Goal: Find specific page/section: Find specific page/section

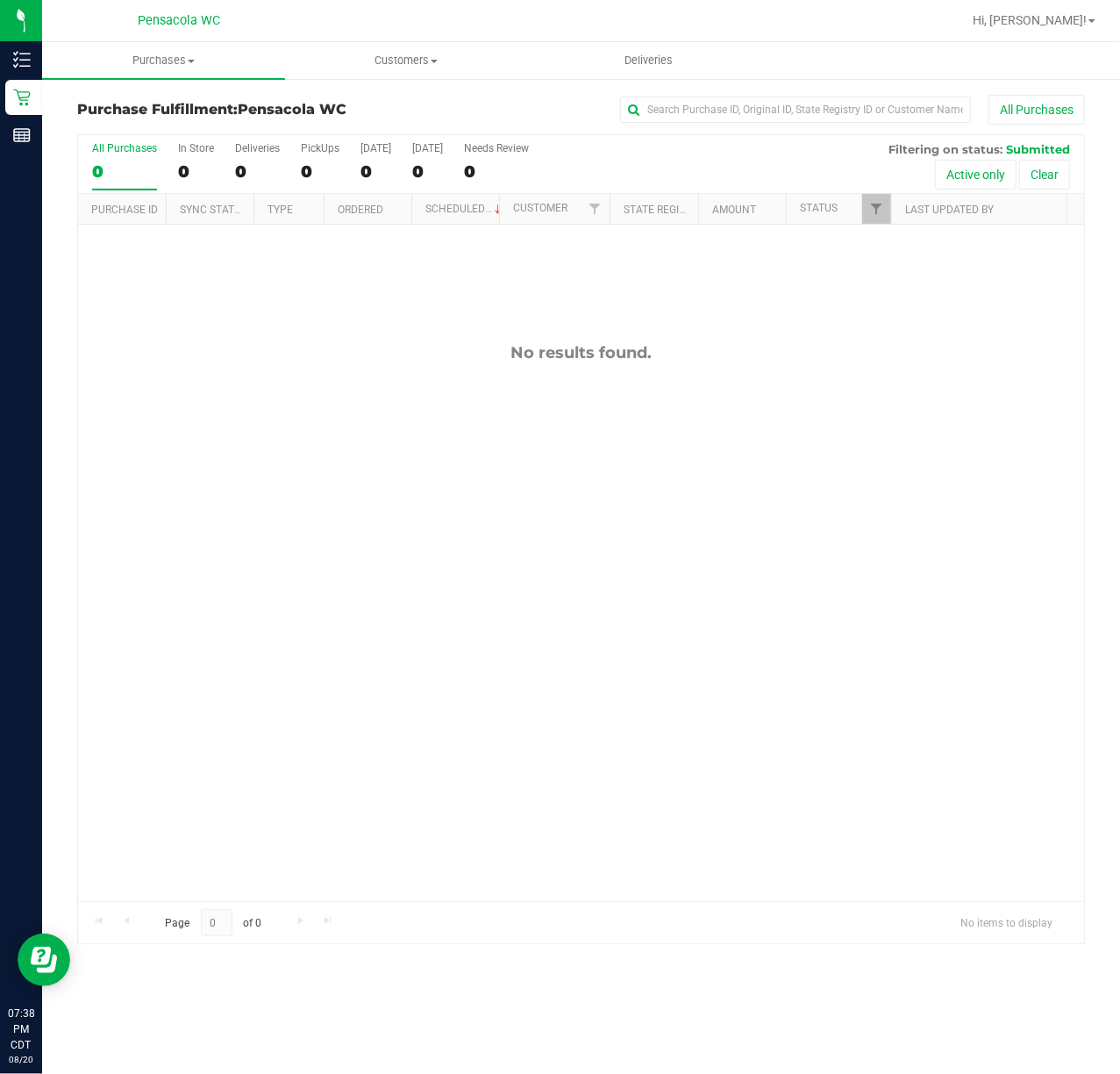
click at [0, 0] on p "Inventory" at bounding box center [0, 0] width 0 height 0
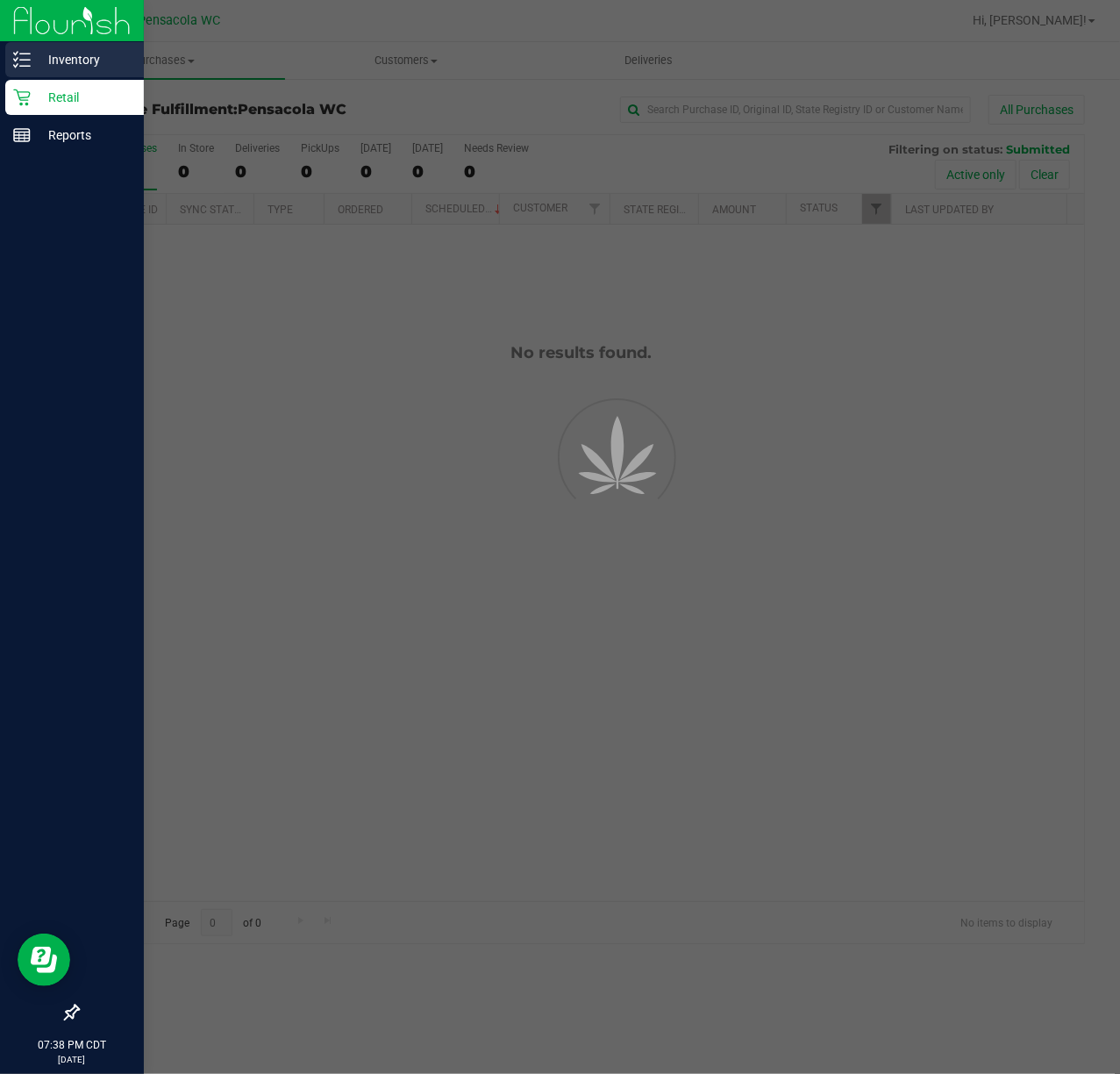
click at [68, 54] on p "Inventory" at bounding box center [83, 59] width 106 height 21
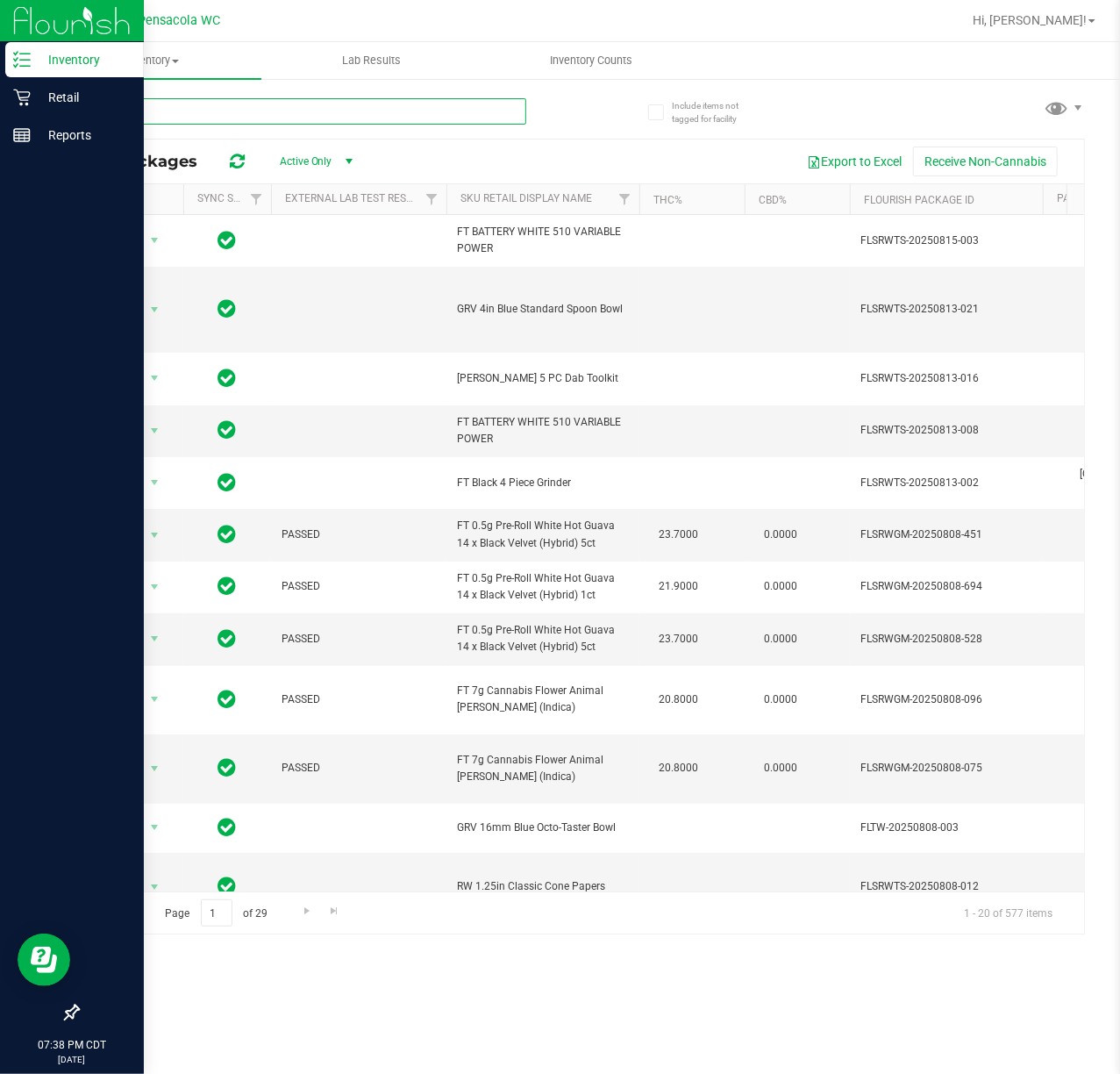
click at [310, 107] on input "text" at bounding box center [301, 111] width 449 height 26
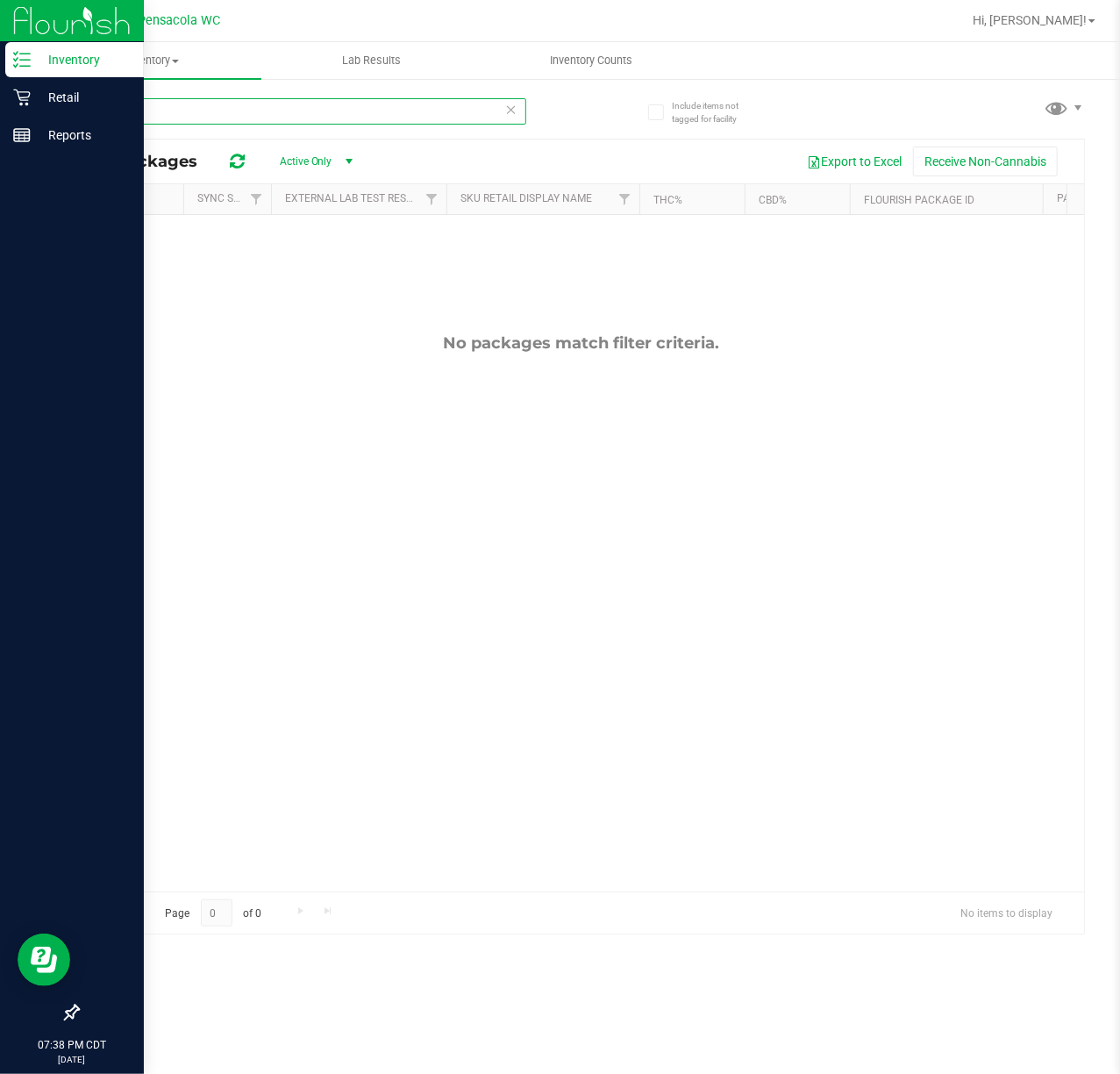
type input "sui"
click at [343, 165] on span "select" at bounding box center [349, 161] width 14 height 14
click at [296, 279] on li "All" at bounding box center [312, 269] width 94 height 26
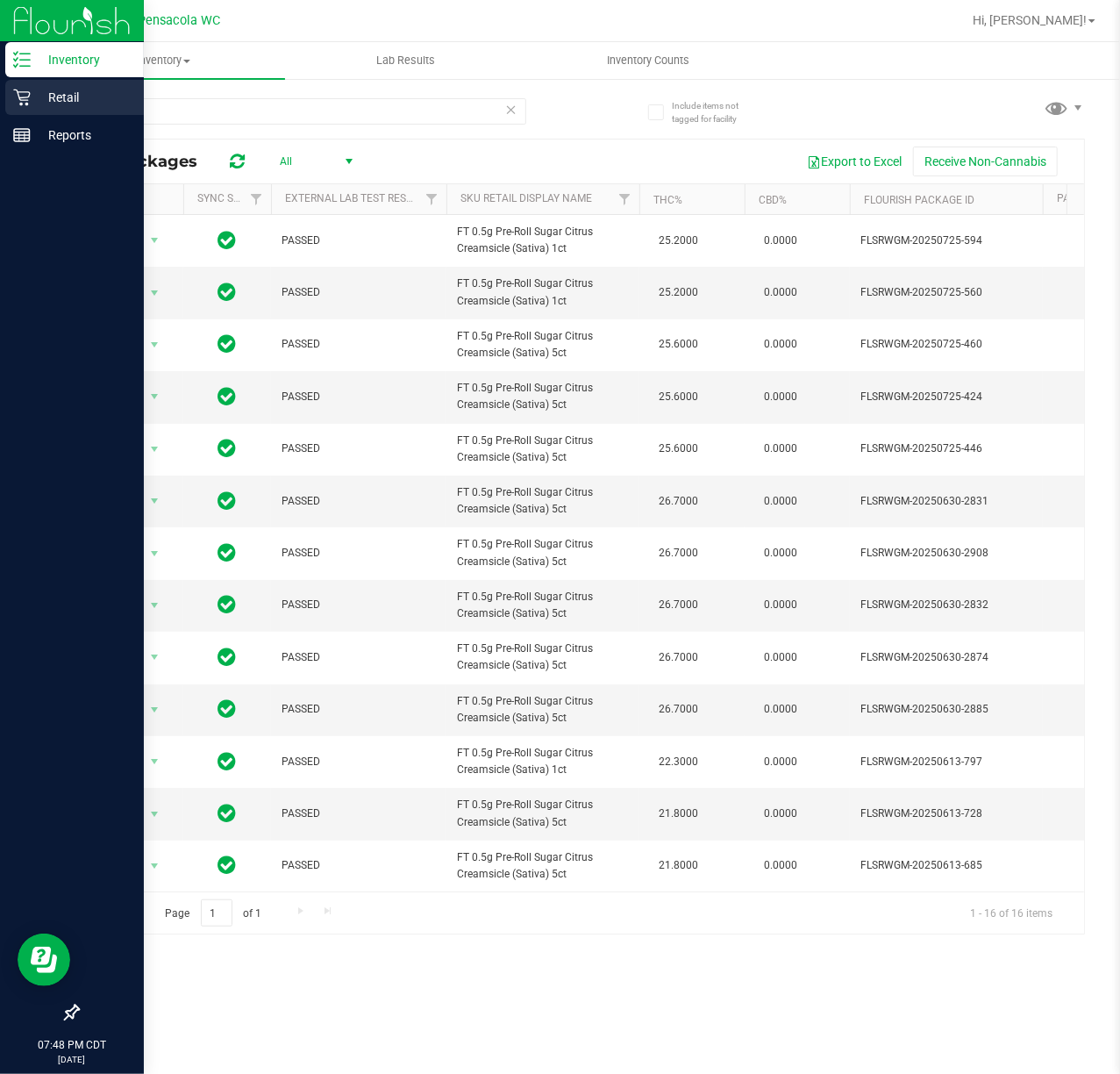
click at [39, 94] on p "Retail" at bounding box center [83, 97] width 106 height 21
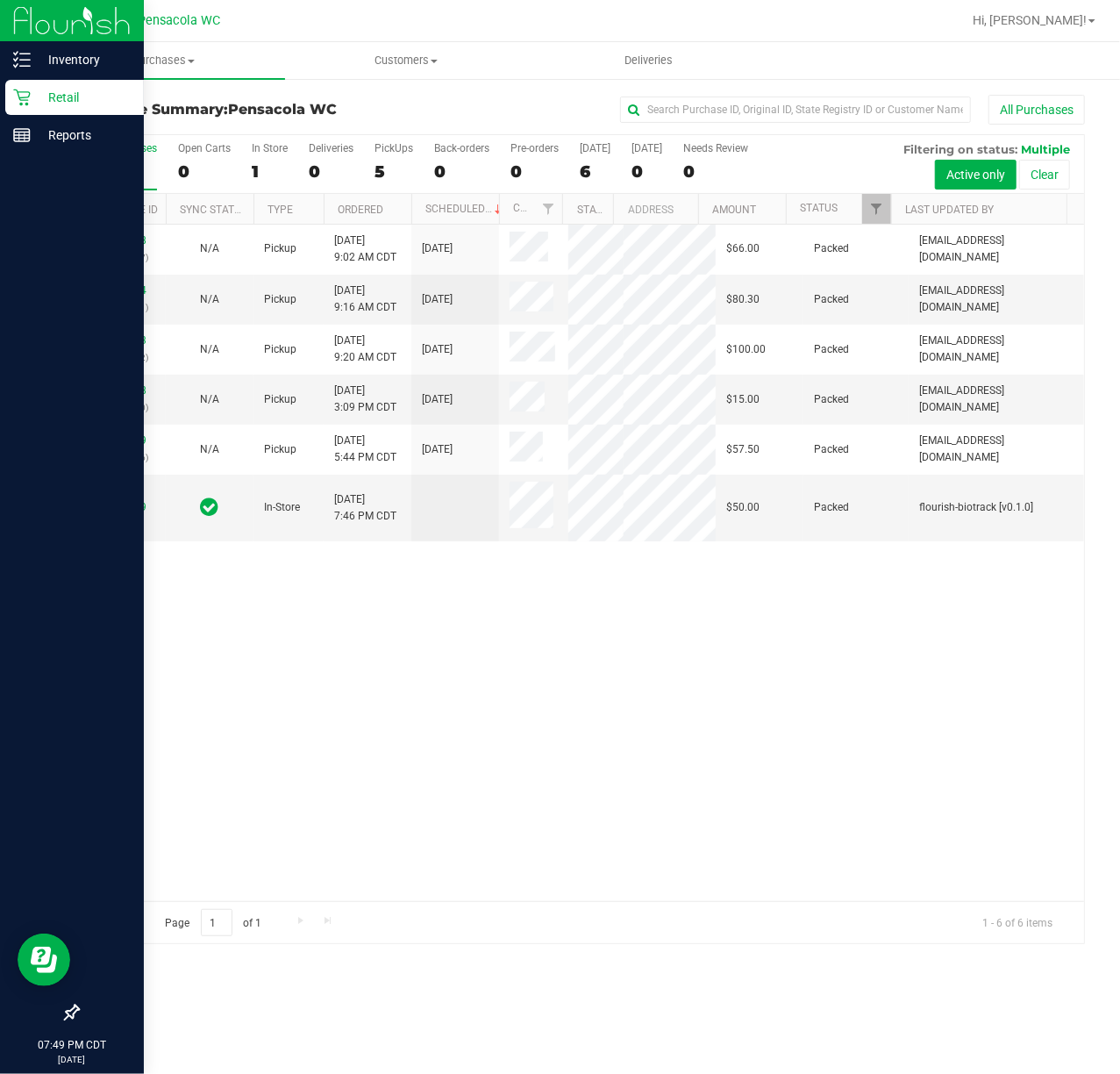
click at [729, 802] on div "11816198 (316160637) N/A Pickup [DATE] 9:02 AM CDT 8/20/2025 $66.00 Packed [EMA…" at bounding box center [580, 563] width 1006 height 677
